Goal: Find specific page/section: Find specific page/section

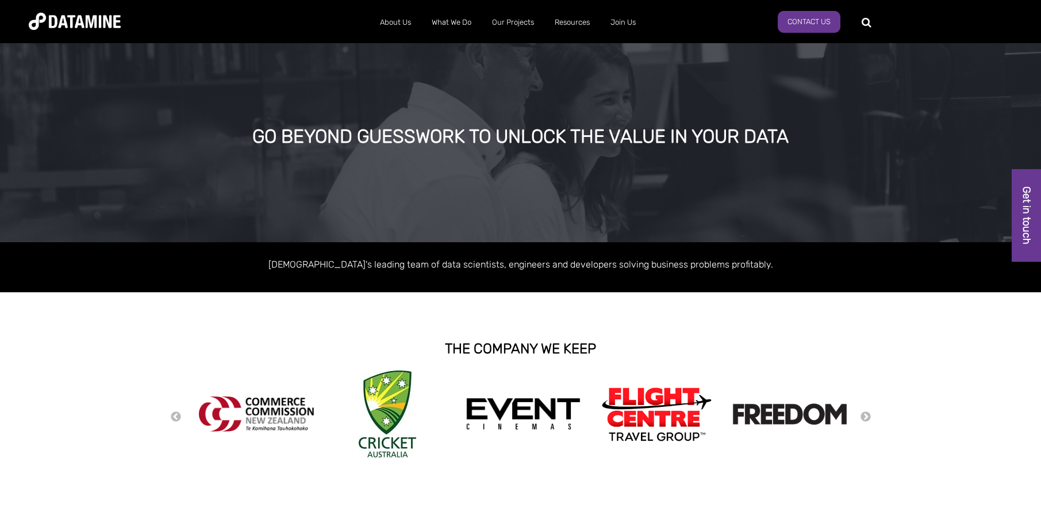
drag, startPoint x: 82, startPoint y: 360, endPoint x: 85, endPoint y: 386, distance: 25.5
click at [81, 367] on div "THE COMPANY WE KEEP" at bounding box center [520, 349] width 1041 height 44
click at [94, 371] on div "Previous Next" at bounding box center [520, 415] width 1041 height 91
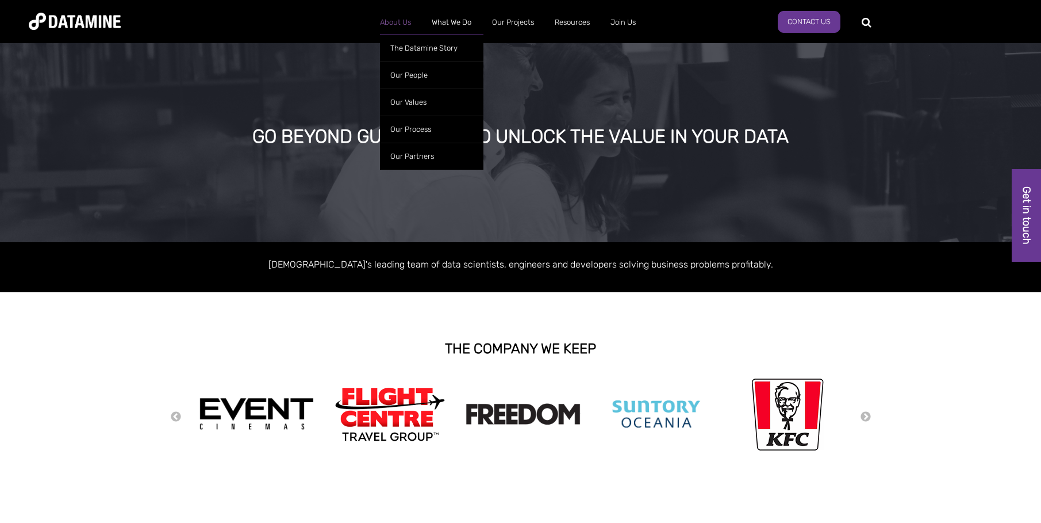
click at [401, 20] on link "About Us" at bounding box center [396, 22] width 52 height 30
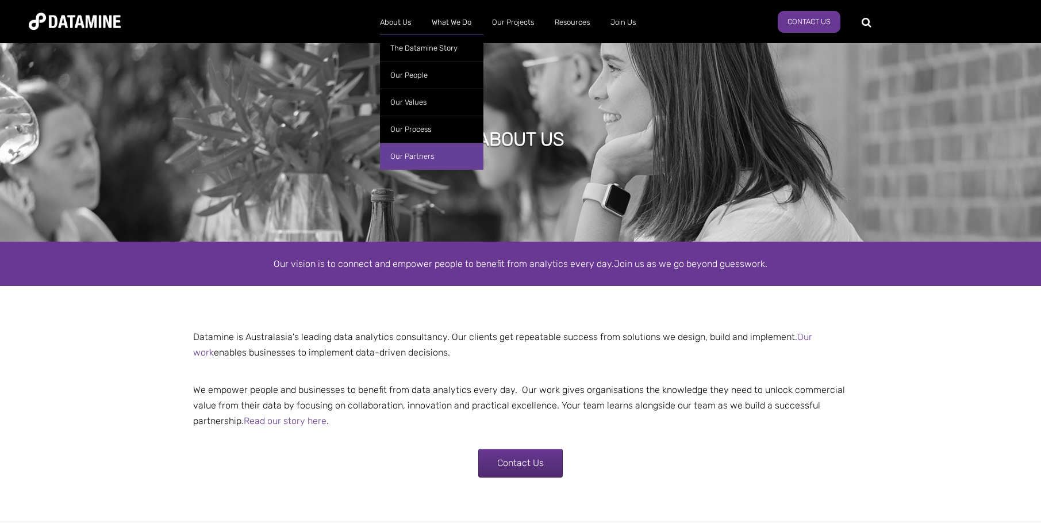
click at [418, 153] on link "Our Partners" at bounding box center [431, 156] width 103 height 27
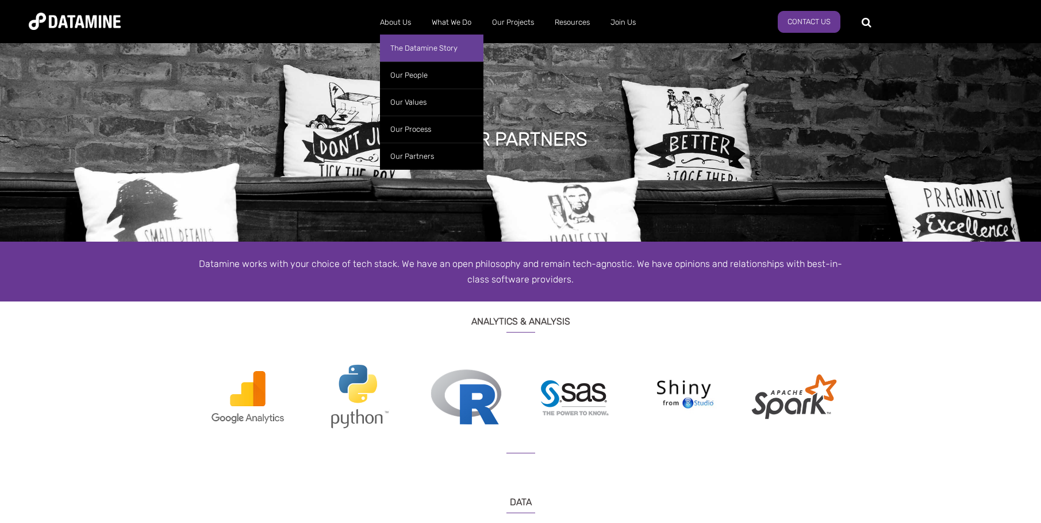
click at [401, 56] on link "The Datamine Story" at bounding box center [431, 47] width 103 height 27
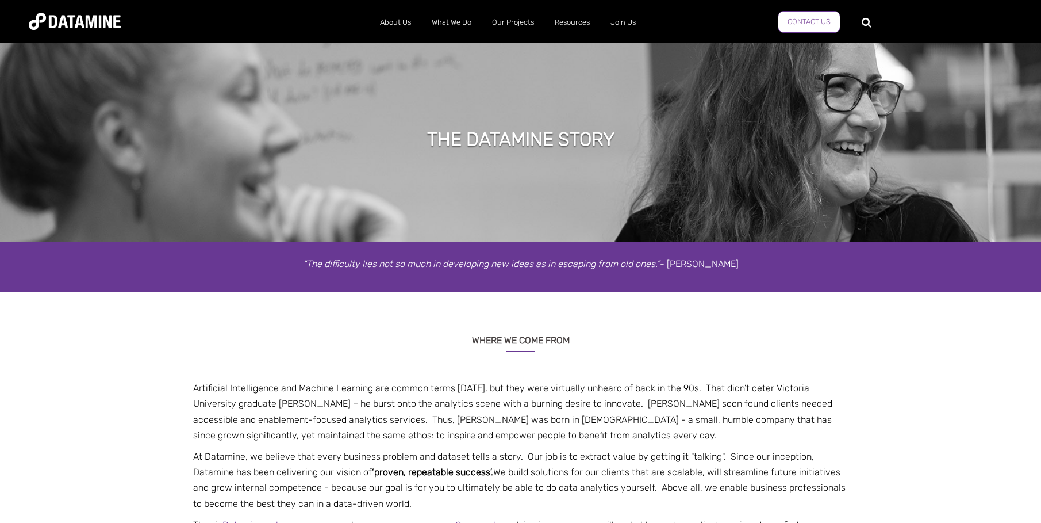
click at [813, 21] on link "Contact Us" at bounding box center [809, 22] width 63 height 22
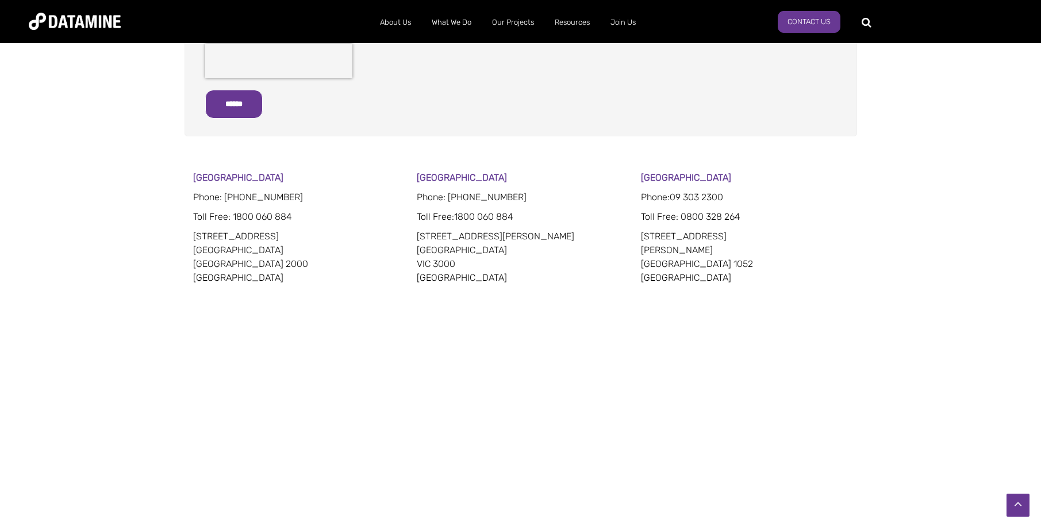
scroll to position [575, 0]
